Goal: Task Accomplishment & Management: Manage account settings

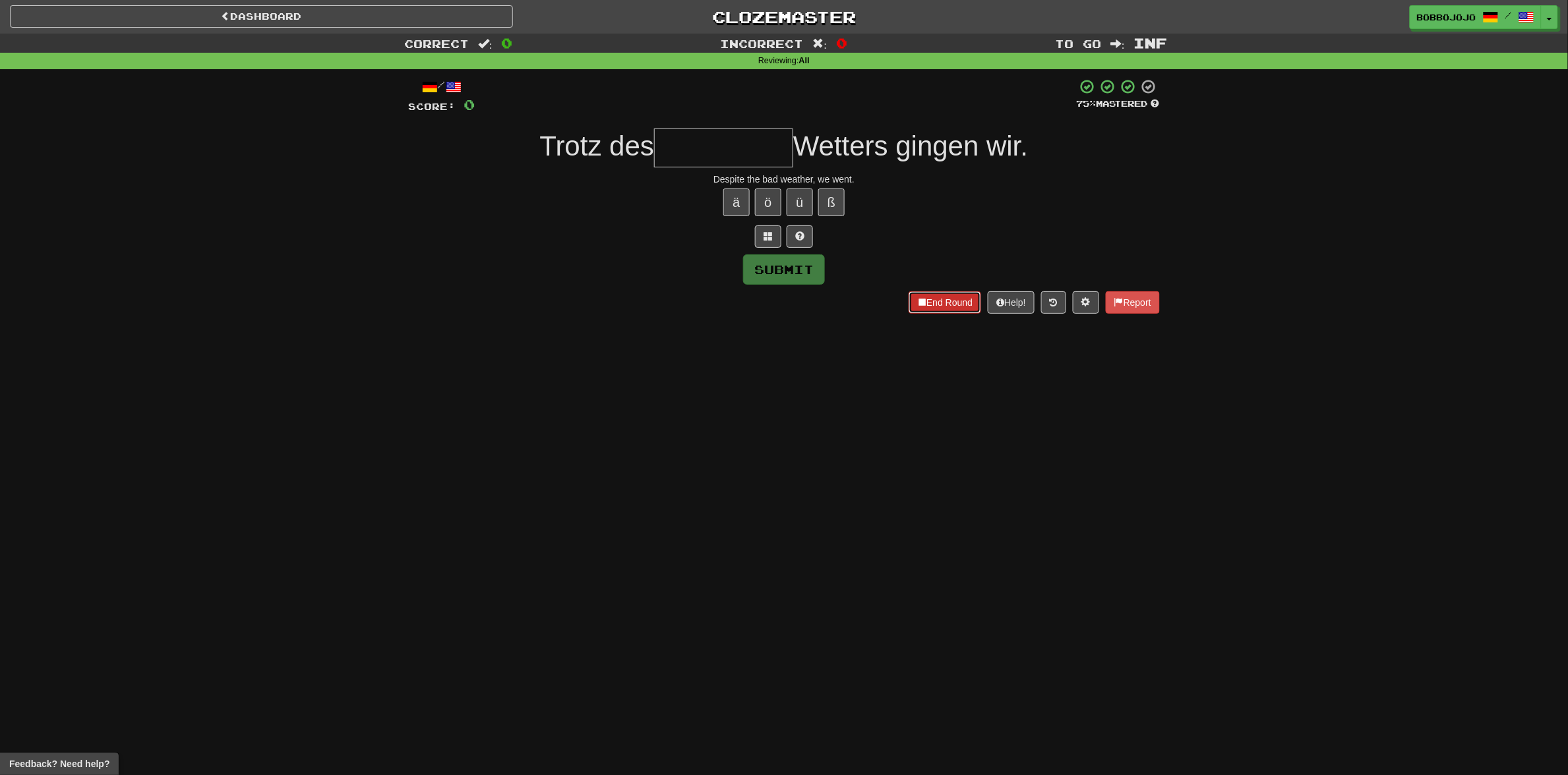
click at [924, 303] on button "End Round" at bounding box center [944, 303] width 72 height 23
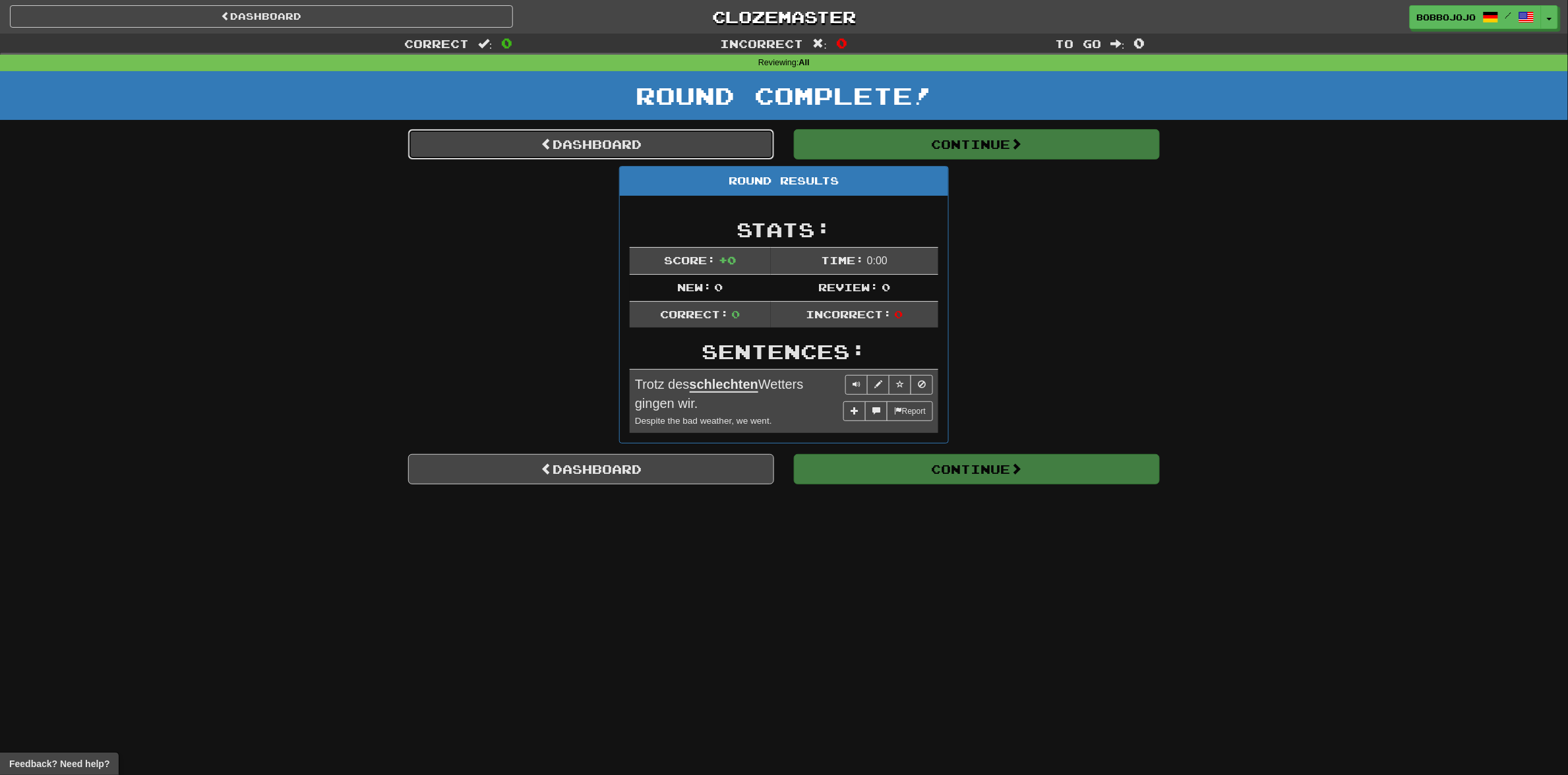
click at [687, 145] on link "Dashboard" at bounding box center [591, 143] width 366 height 30
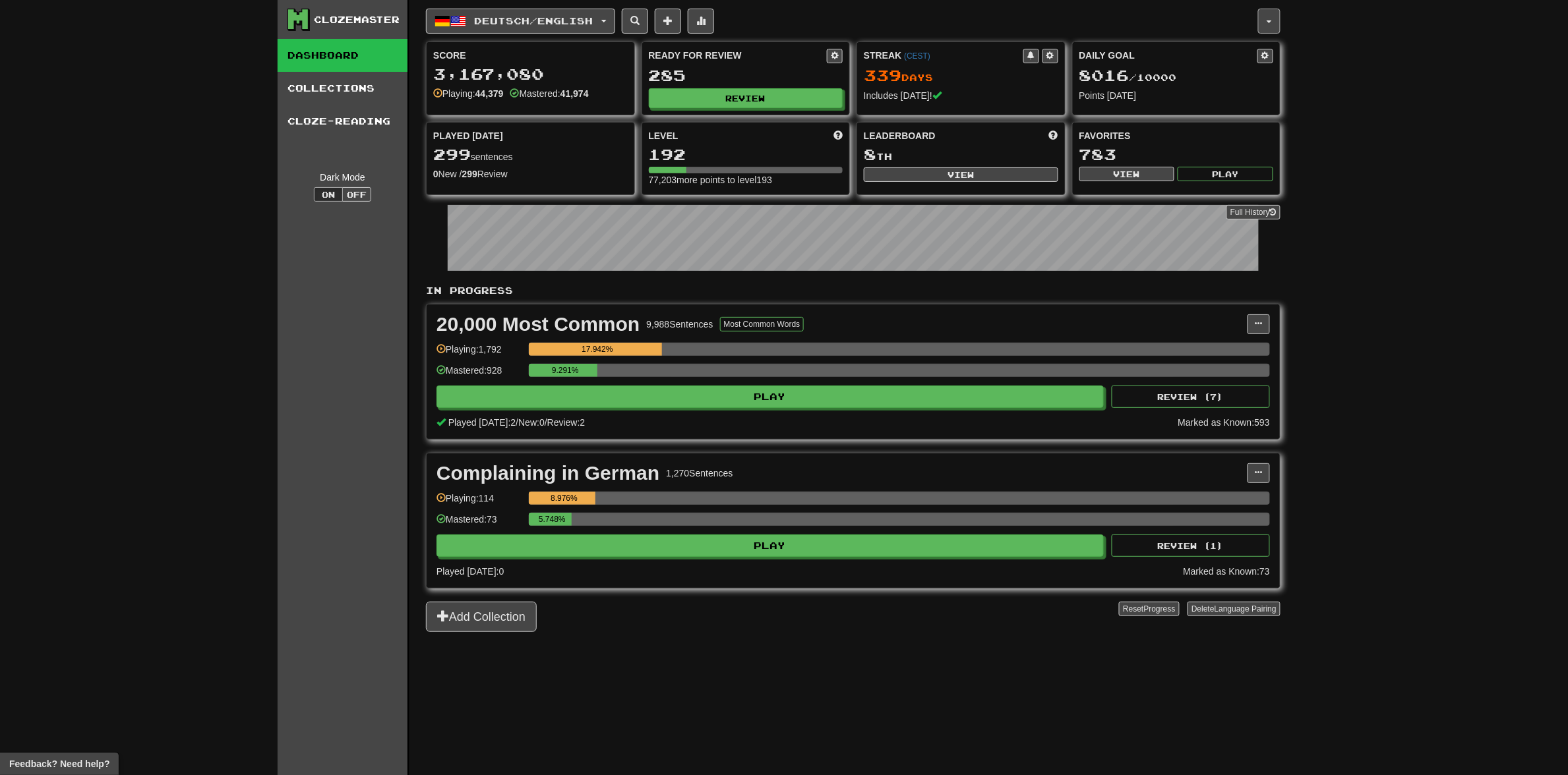
click at [1261, 18] on button "button" at bounding box center [1269, 20] width 23 height 25
click at [1243, 192] on link "Logout" at bounding box center [1210, 193] width 138 height 17
